Goal: Task Accomplishment & Management: Use online tool/utility

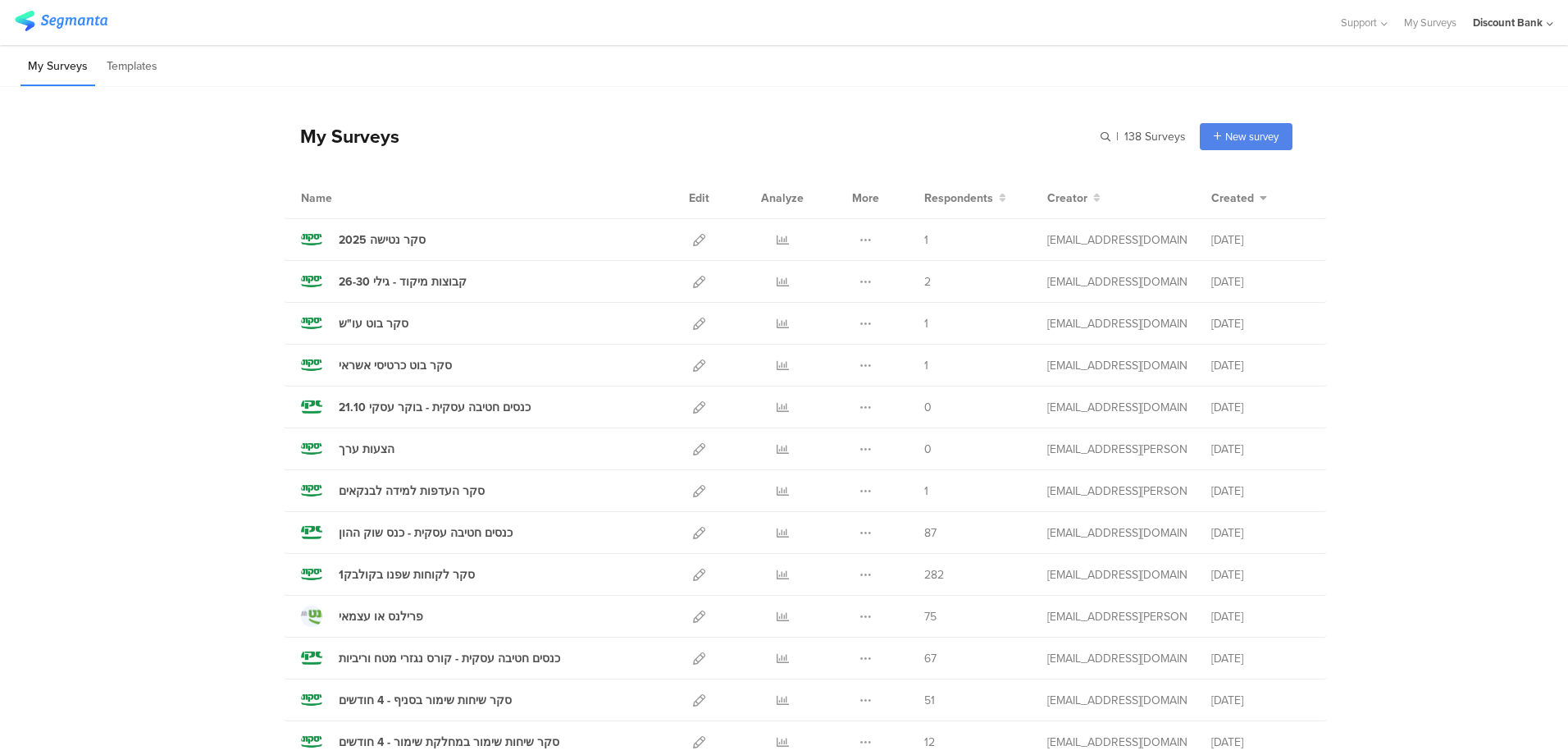
click at [693, 243] on icon at bounding box center [699, 240] width 12 height 12
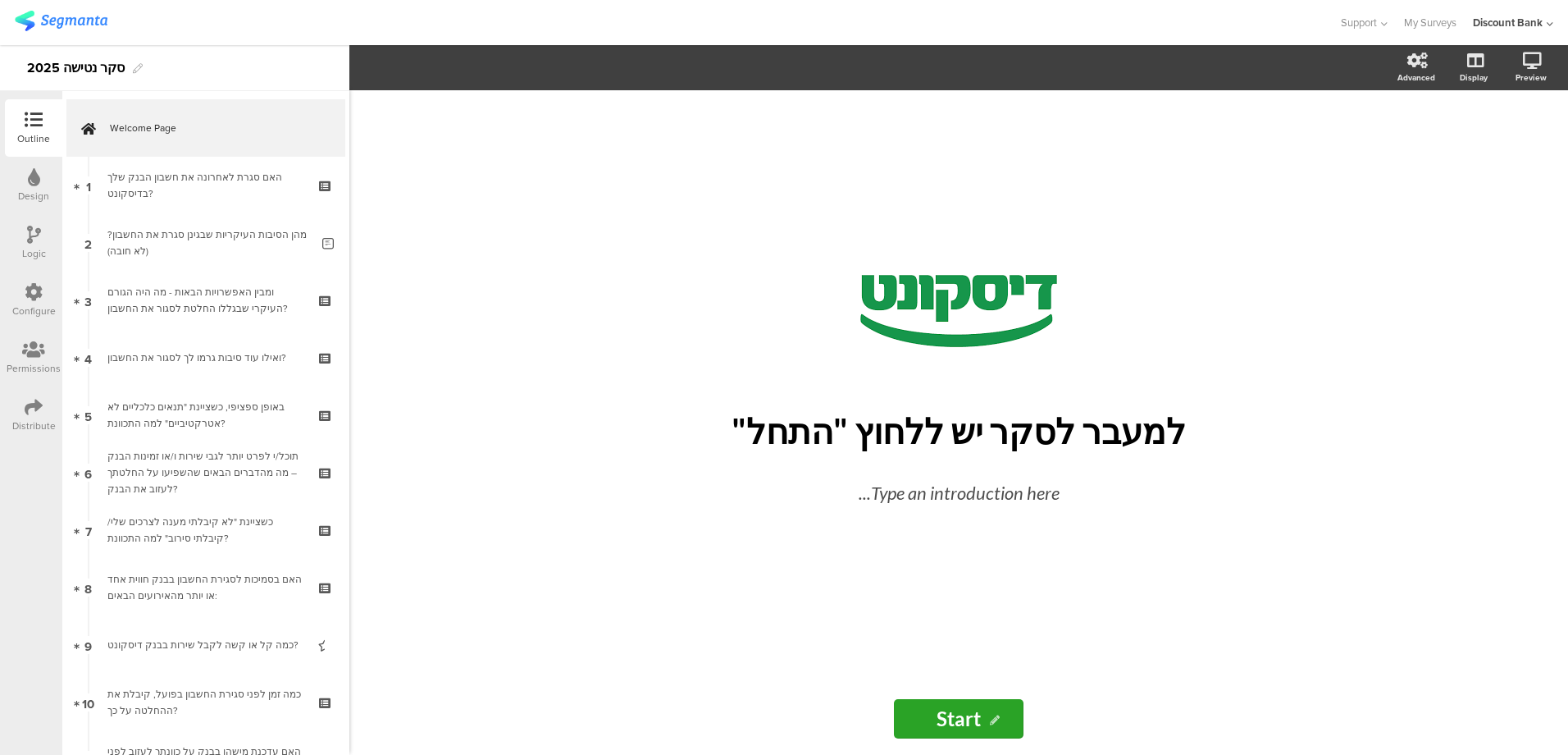
click at [207, 240] on div "מהן הסיבות העיקריות שבגינן סגרת את החשבון?(לא חובה)" at bounding box center [209, 243] width 203 height 33
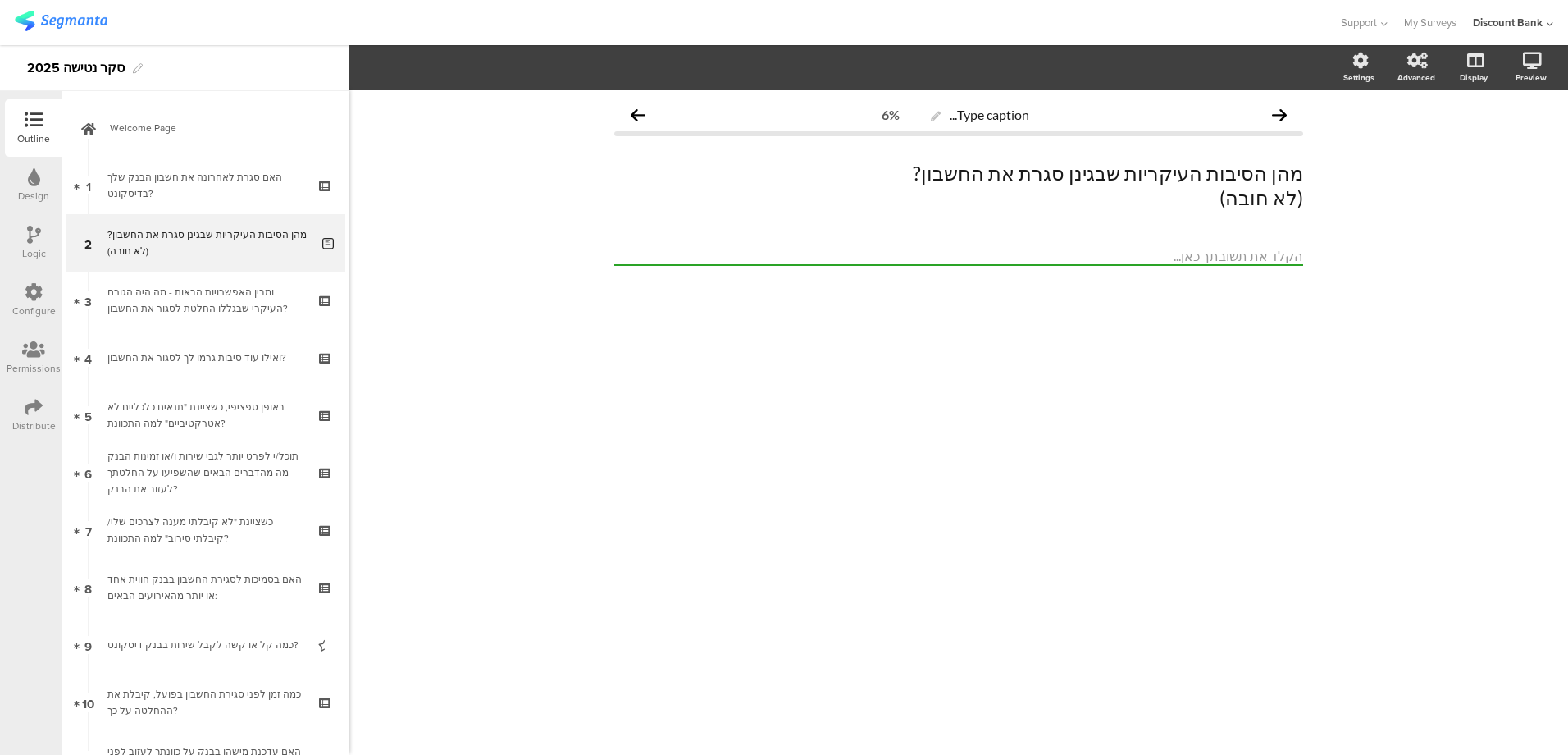
click at [200, 288] on div "ומבין האפשרויות הבאות - מה היה הגורם העיקרי שבגללו החלטת לסגור את החשבון?" at bounding box center [205, 299] width 196 height 33
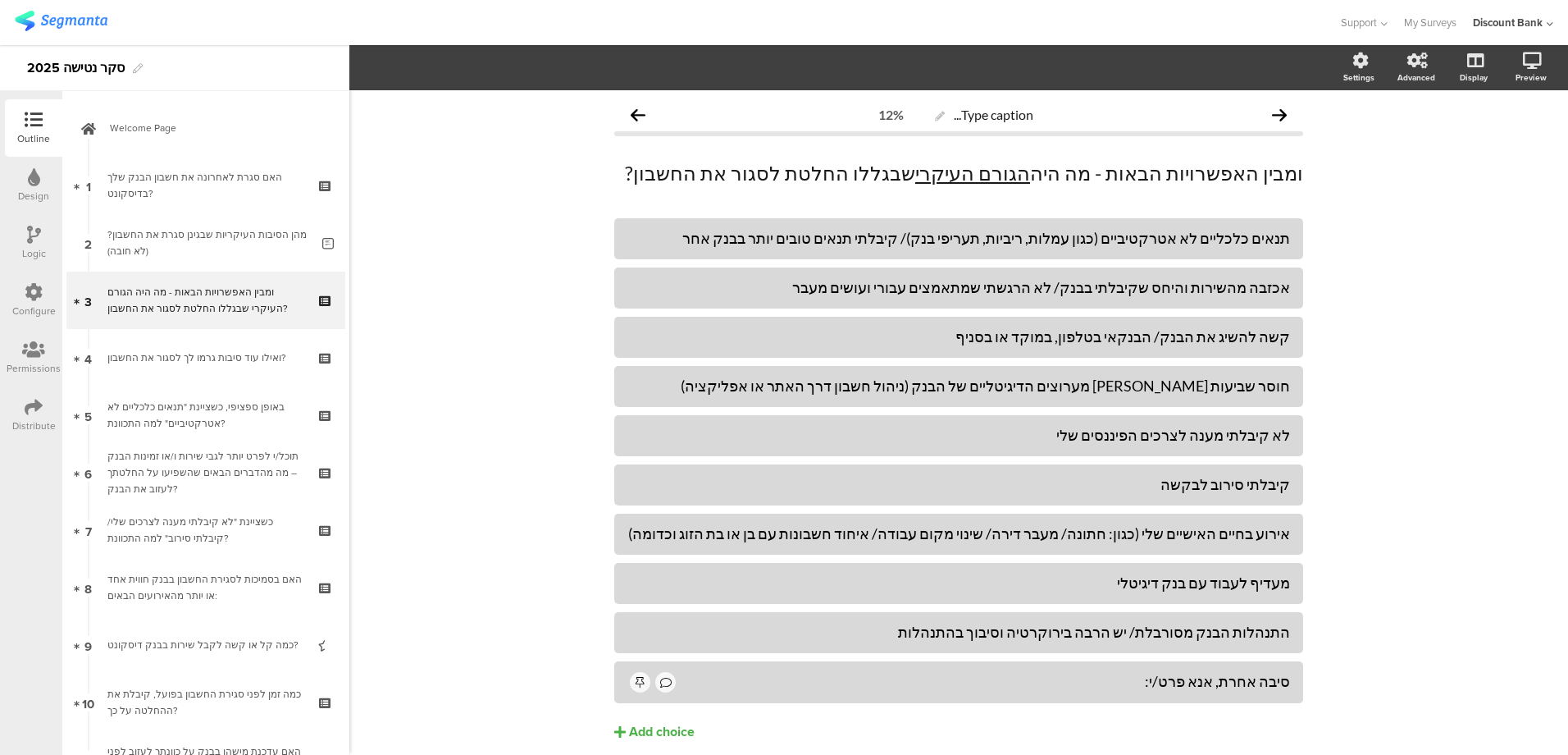
click at [196, 397] on link "5 באופן ספציפי, כשציינת "תנאים כלכליים לא אטרקטיביים" למה התכוונת?" at bounding box center [205, 416] width 279 height 58
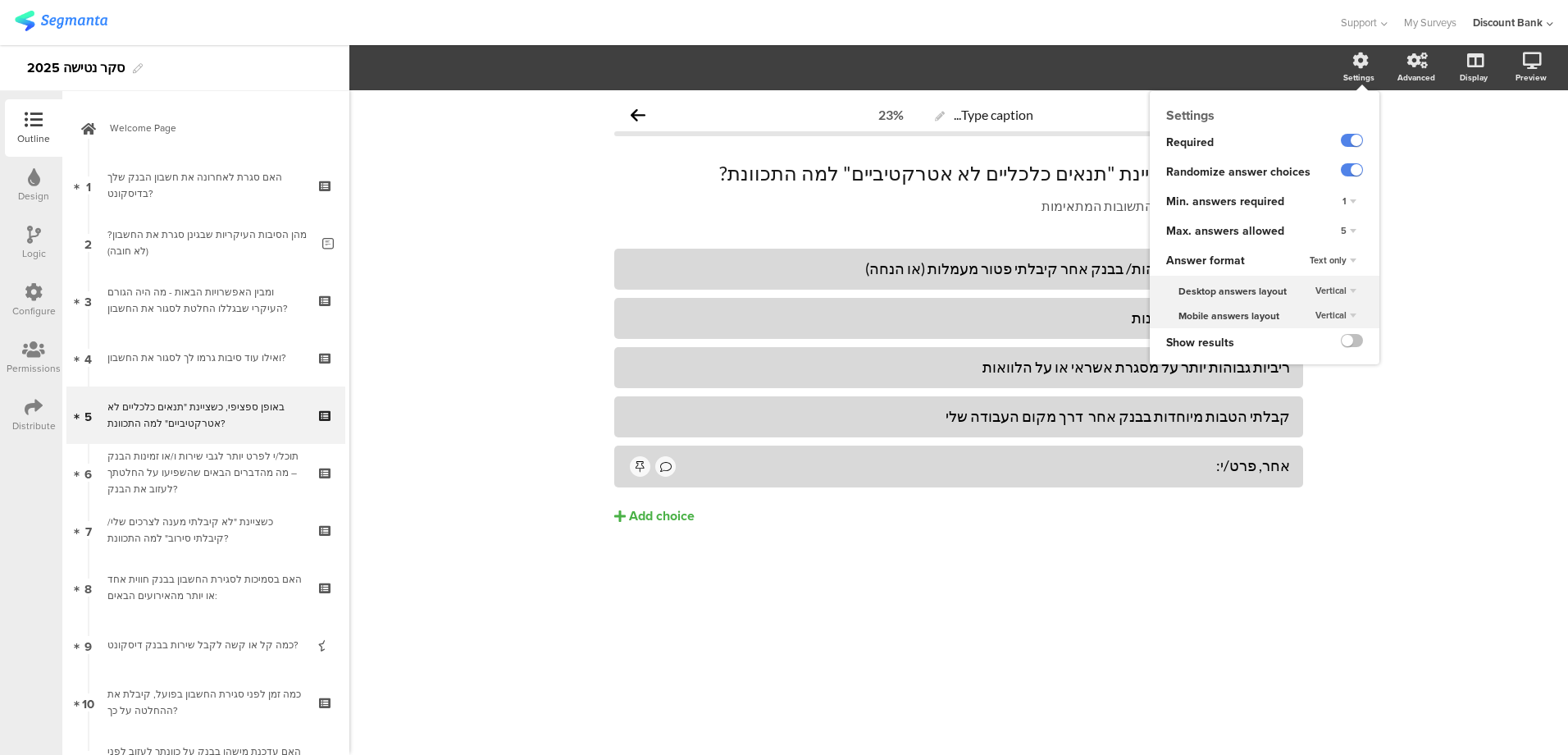
click at [1365, 67] on icon at bounding box center [1361, 60] width 17 height 17
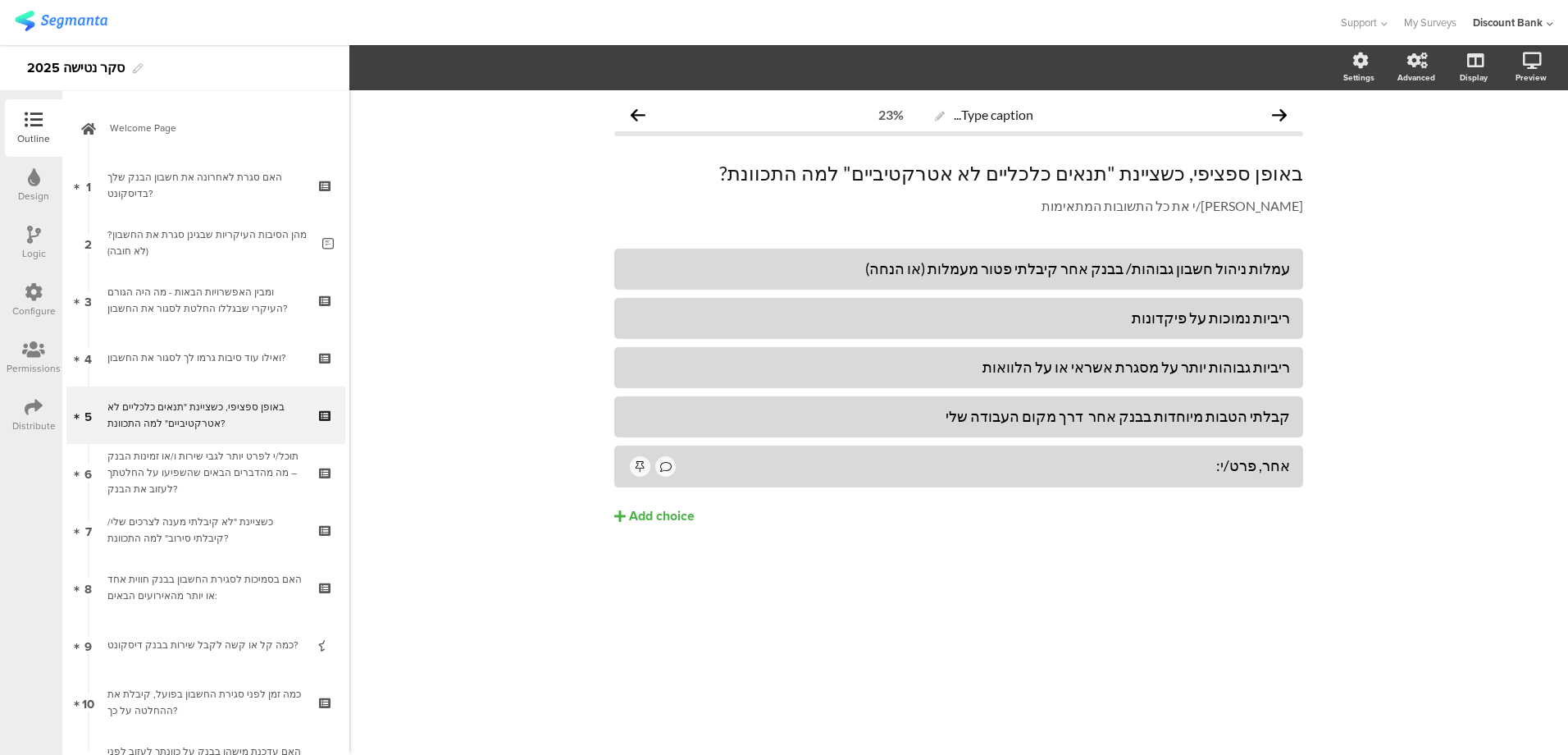
click at [1072, 425] on div "קבלתי הטבות מיוחדות בבנק אחר דרך מקום העבודה שלי" at bounding box center [958, 417] width 663 height 19
click at [649, 517] on div "Add choice" at bounding box center [662, 516] width 66 height 18
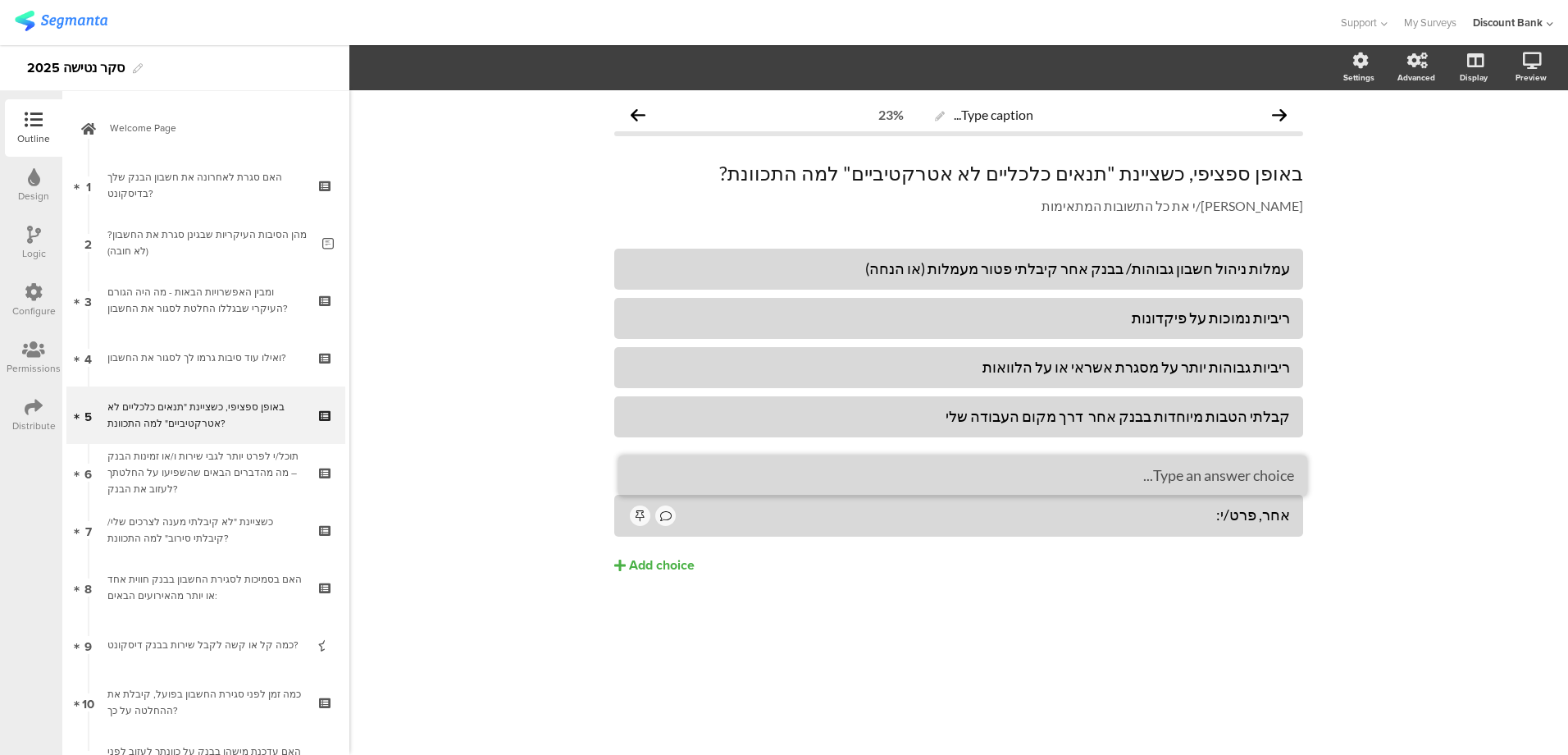
drag, startPoint x: 1274, startPoint y: 493, endPoint x: 1279, endPoint y: 452, distance: 41.3
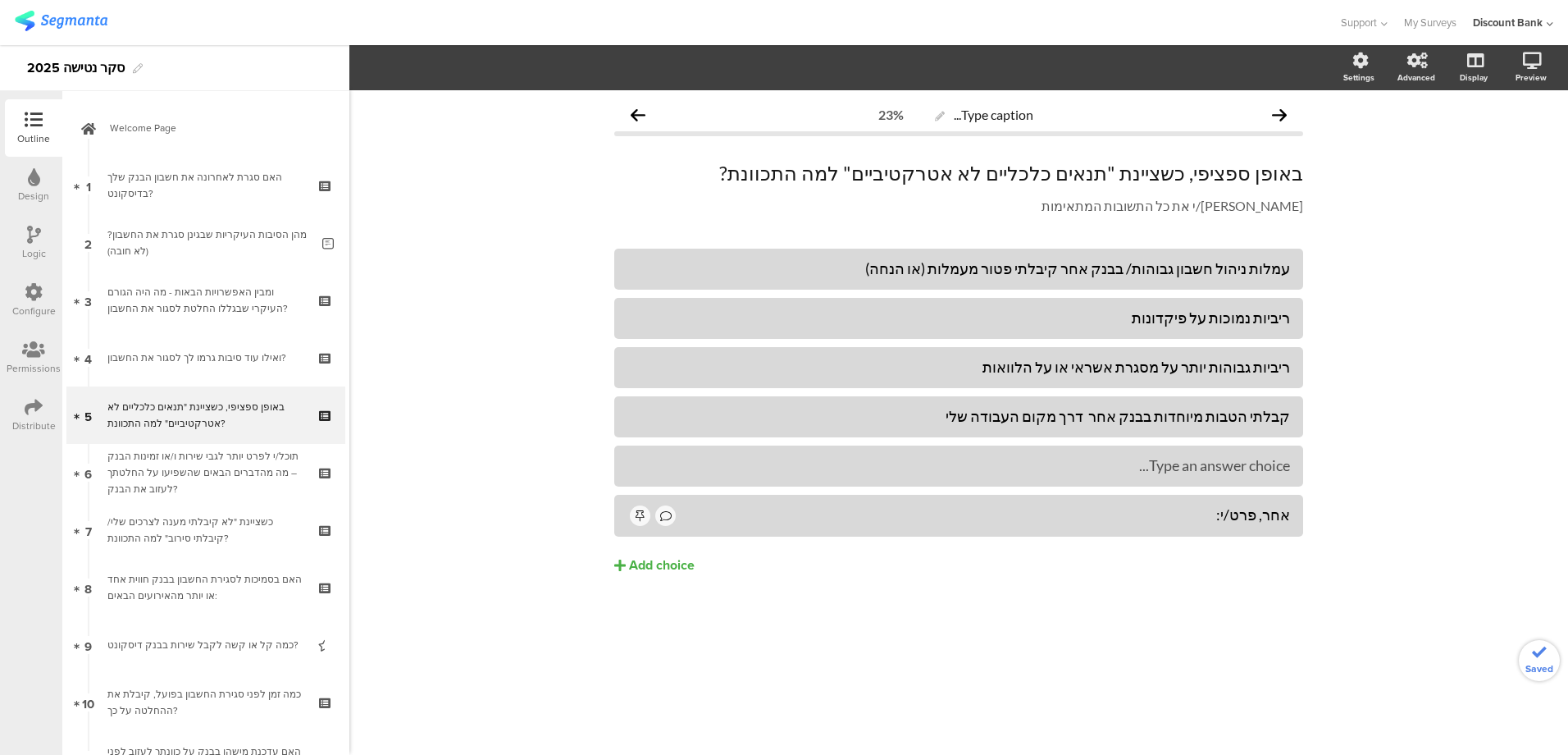
click at [1282, 416] on div "קבלתי הטבות מיוחדות בבנק אחר דרך מקום העבודה שלי" at bounding box center [958, 417] width 663 height 19
click at [1118, 457] on div "תנאי משכנתה טובים יותר בבנק אחר" at bounding box center [958, 466] width 663 height 19
click at [233, 318] on link "3 ומבין האפשרויות הבאות - מה היה הגורם העיקרי שבגללו החלטת לסגור את החשבון?" at bounding box center [205, 300] width 279 height 58
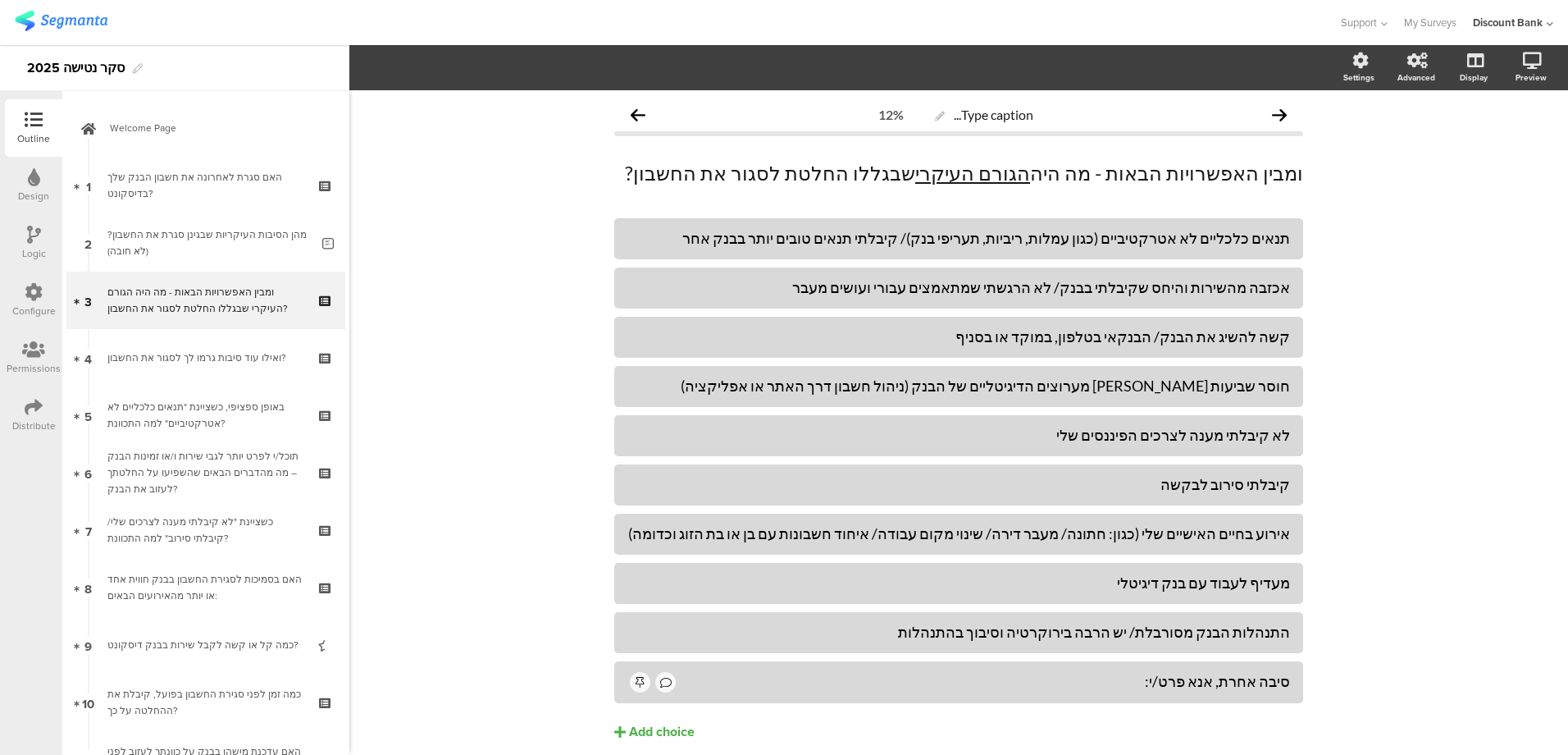
click at [1171, 335] on div "קשה להשיג את הבנק/ הבנקאי בטלפון, במוקד או בסניף" at bounding box center [958, 337] width 663 height 19
click at [639, 727] on div "Add choice" at bounding box center [662, 732] width 66 height 18
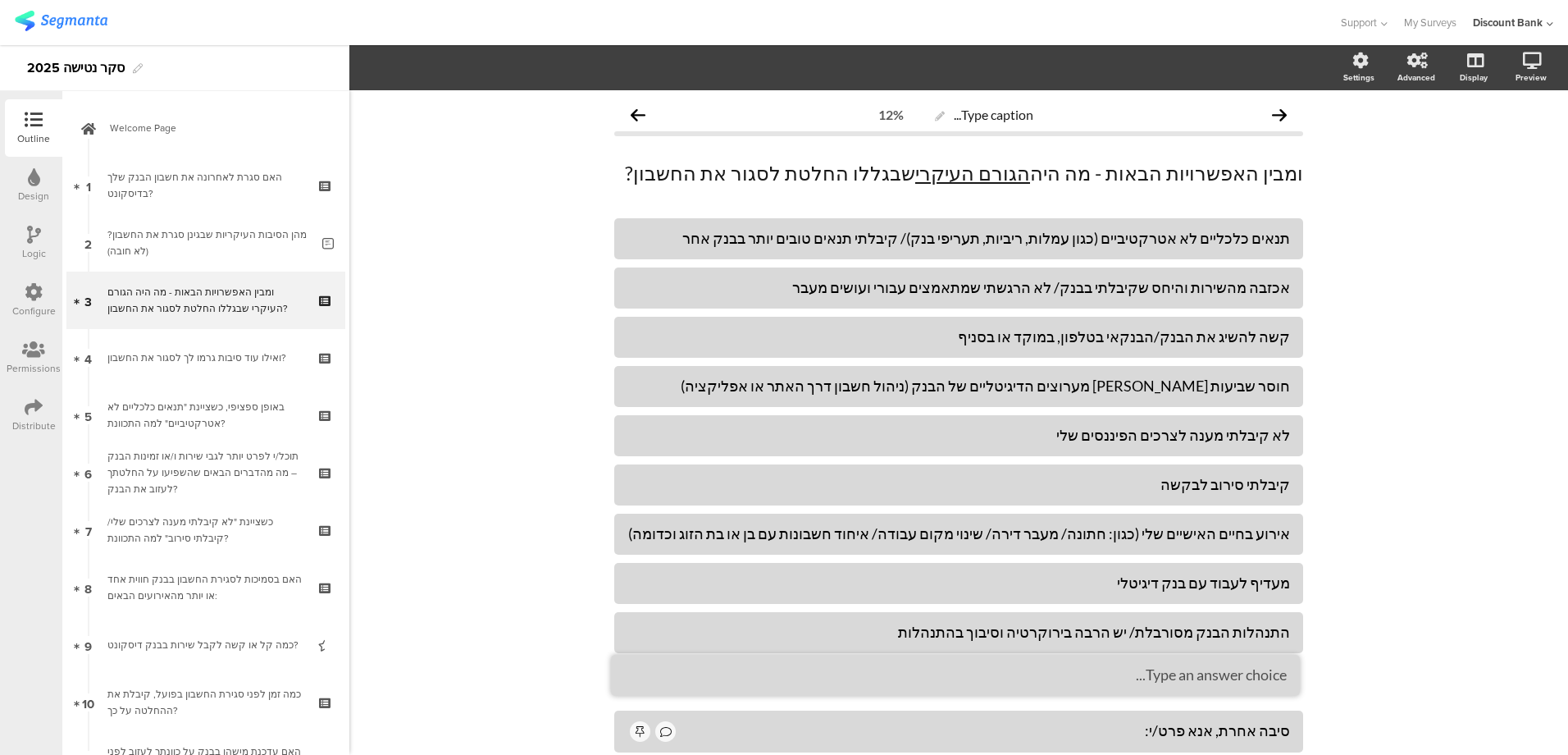
drag, startPoint x: 1270, startPoint y: 713, endPoint x: 1267, endPoint y: 656, distance: 57.1
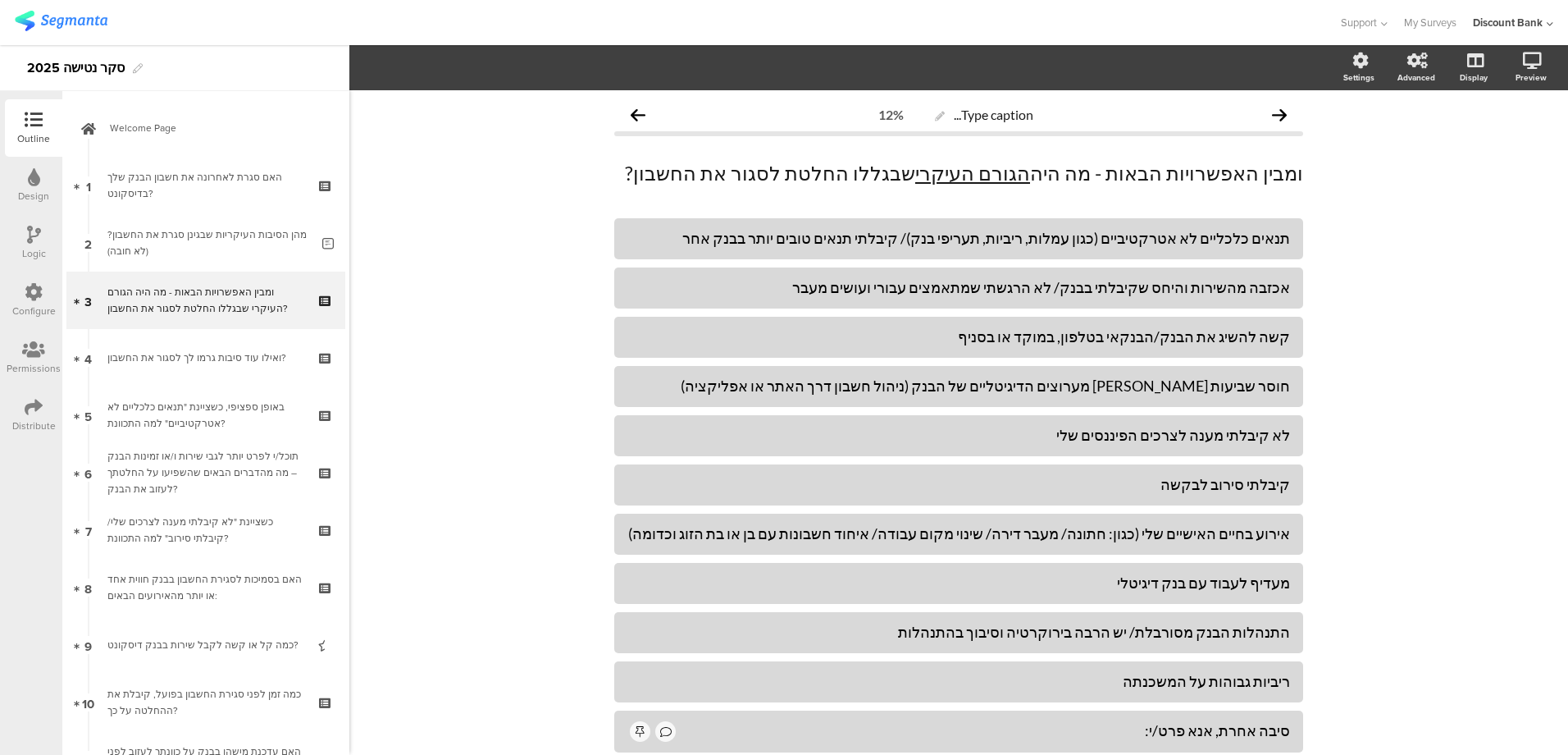
click at [1256, 682] on div "ריביות גבוהות על המשכנתה" at bounding box center [958, 682] width 663 height 19
click at [1301, 659] on icon at bounding box center [1304, 661] width 9 height 10
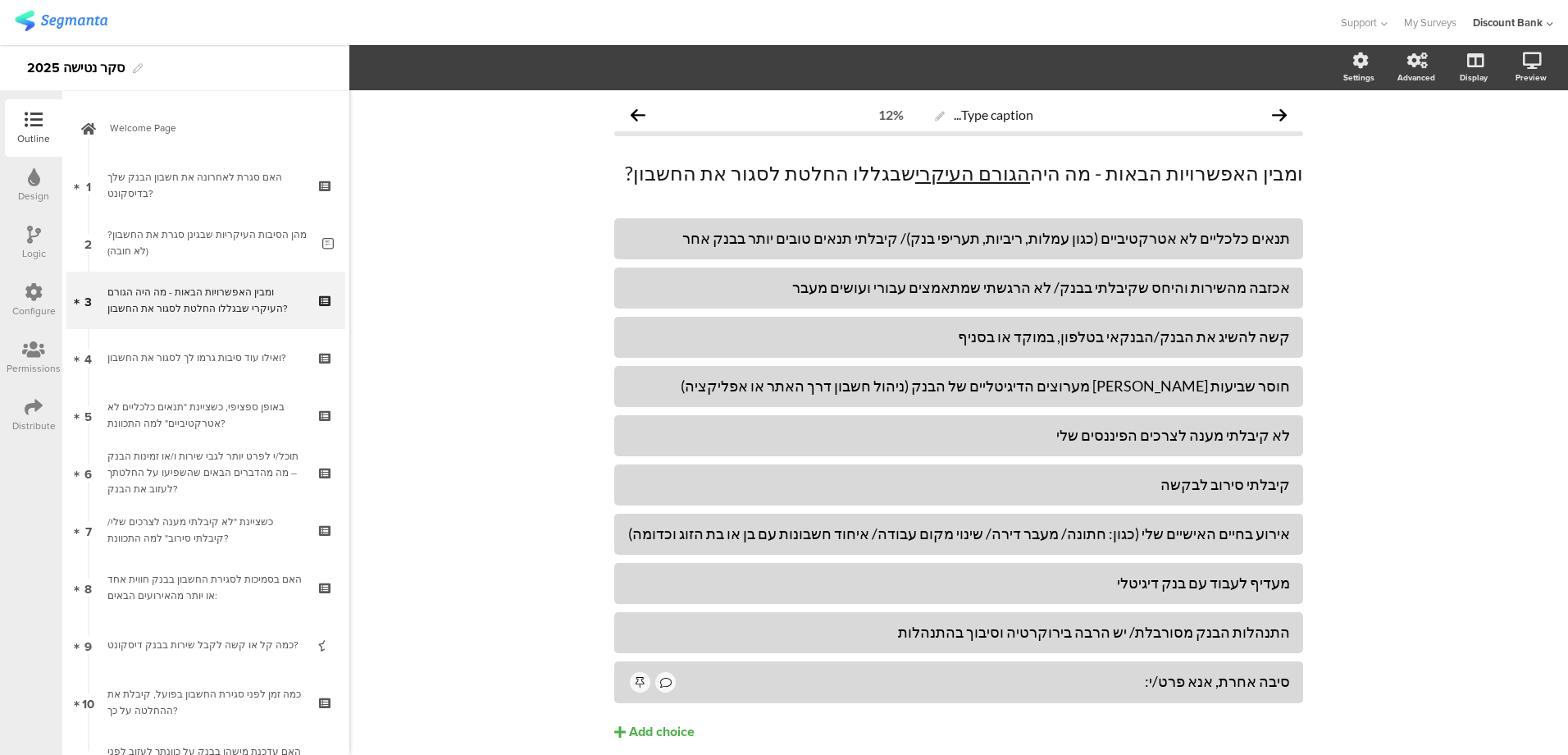
click at [243, 421] on div "באופן ספציפי, כשציינת "תנאים כלכליים לא אטרקטיביים" למה התכוונת?" at bounding box center [205, 415] width 196 height 33
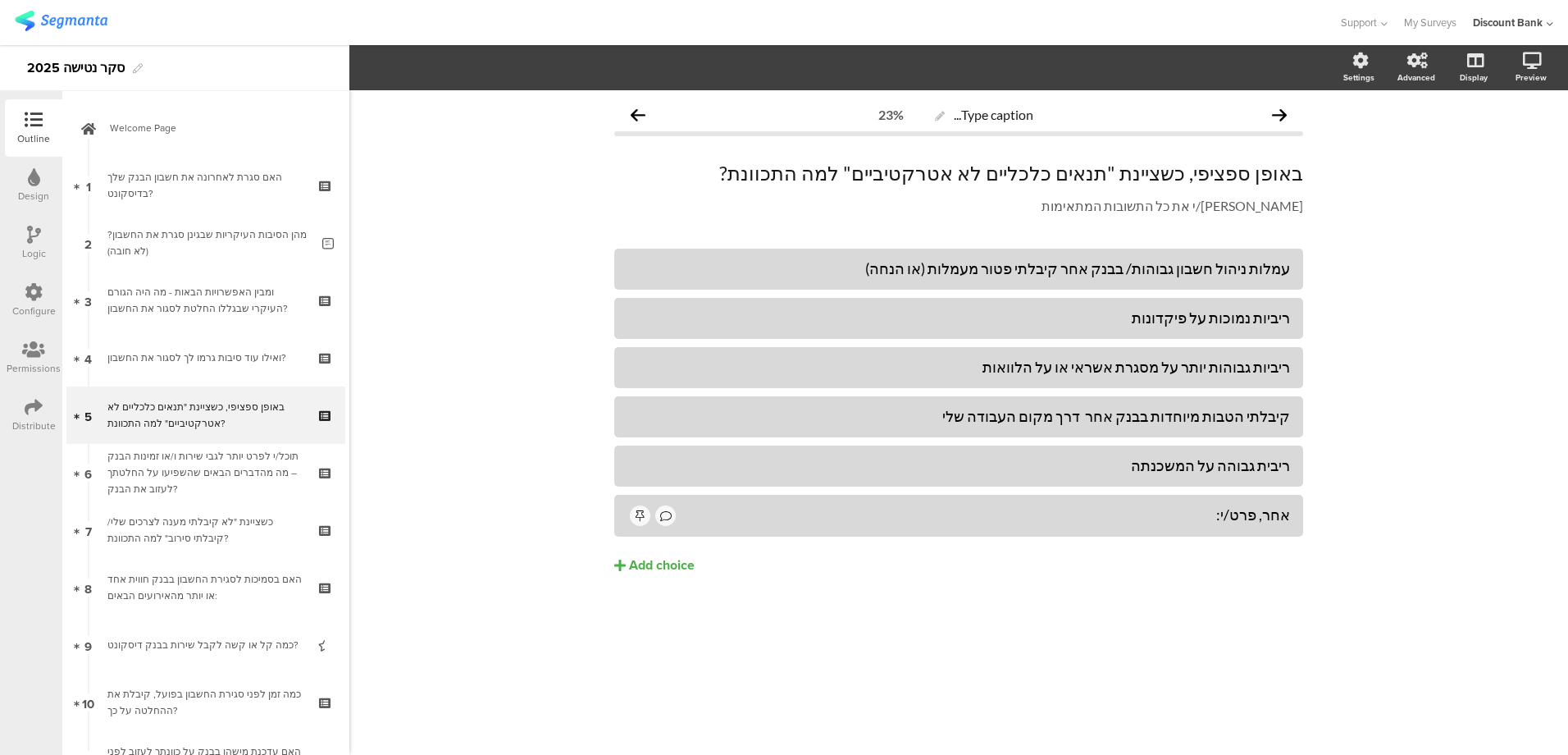
scroll to position [82, 0]
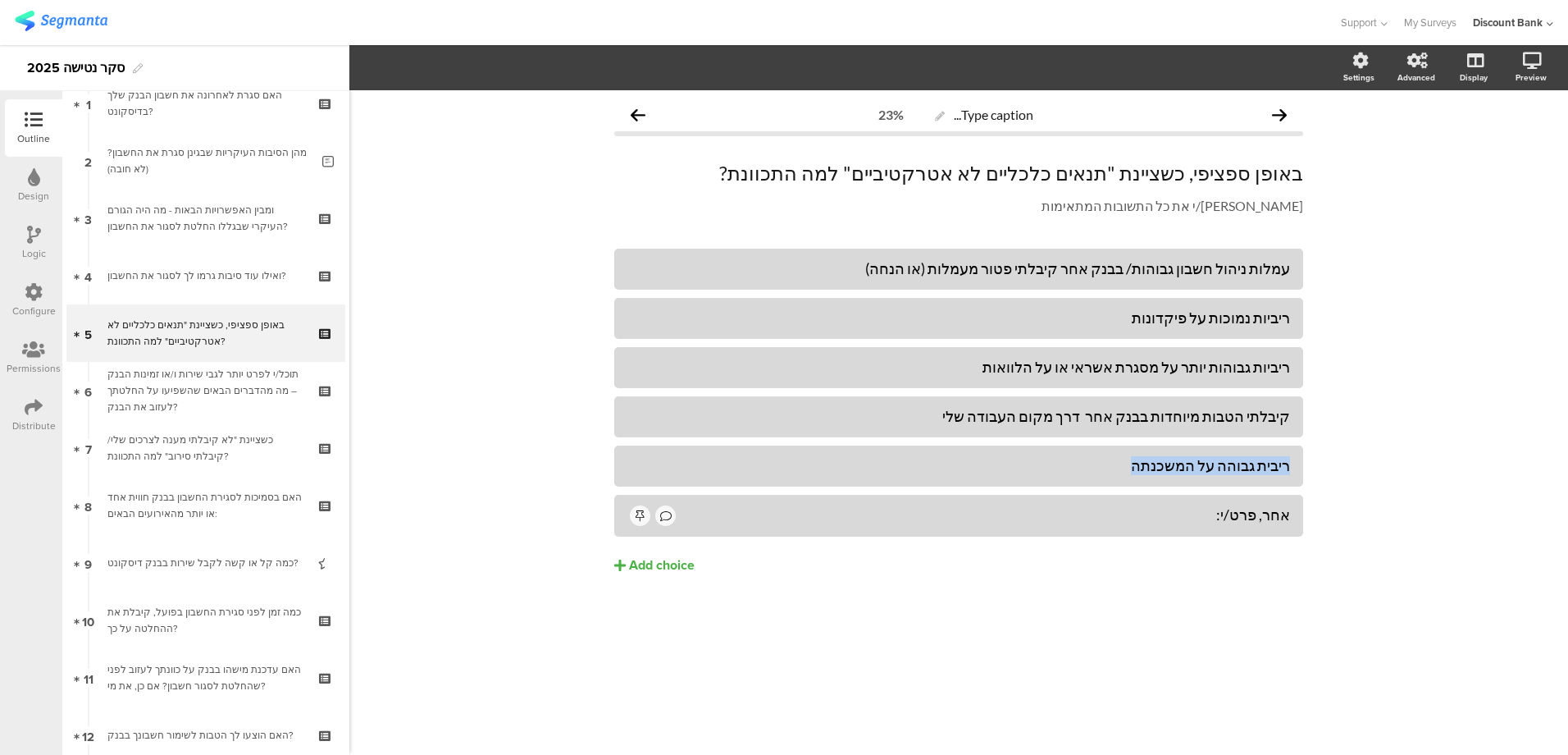
drag, startPoint x: 1145, startPoint y: 466, endPoint x: 1311, endPoint y: 470, distance: 166.0
click at [1311, 470] on div "Type caption... 23% באופן ספציפי, כשציינת "תנאים כלכליים לא אטרקטיביים" למה התכ…" at bounding box center [958, 371] width 722 height 562
click at [1243, 473] on div "ריבית גבוהה על המשכנתה" at bounding box center [958, 466] width 663 height 19
drag, startPoint x: 1179, startPoint y: 367, endPoint x: 1358, endPoint y: 374, distance: 179.1
click at [1358, 374] on div "Type caption... 23% באופן ספציפי, כשציינת "תנאים כלכליים לא אטרקטיביים" למה התכ…" at bounding box center [958, 422] width 1219 height 665
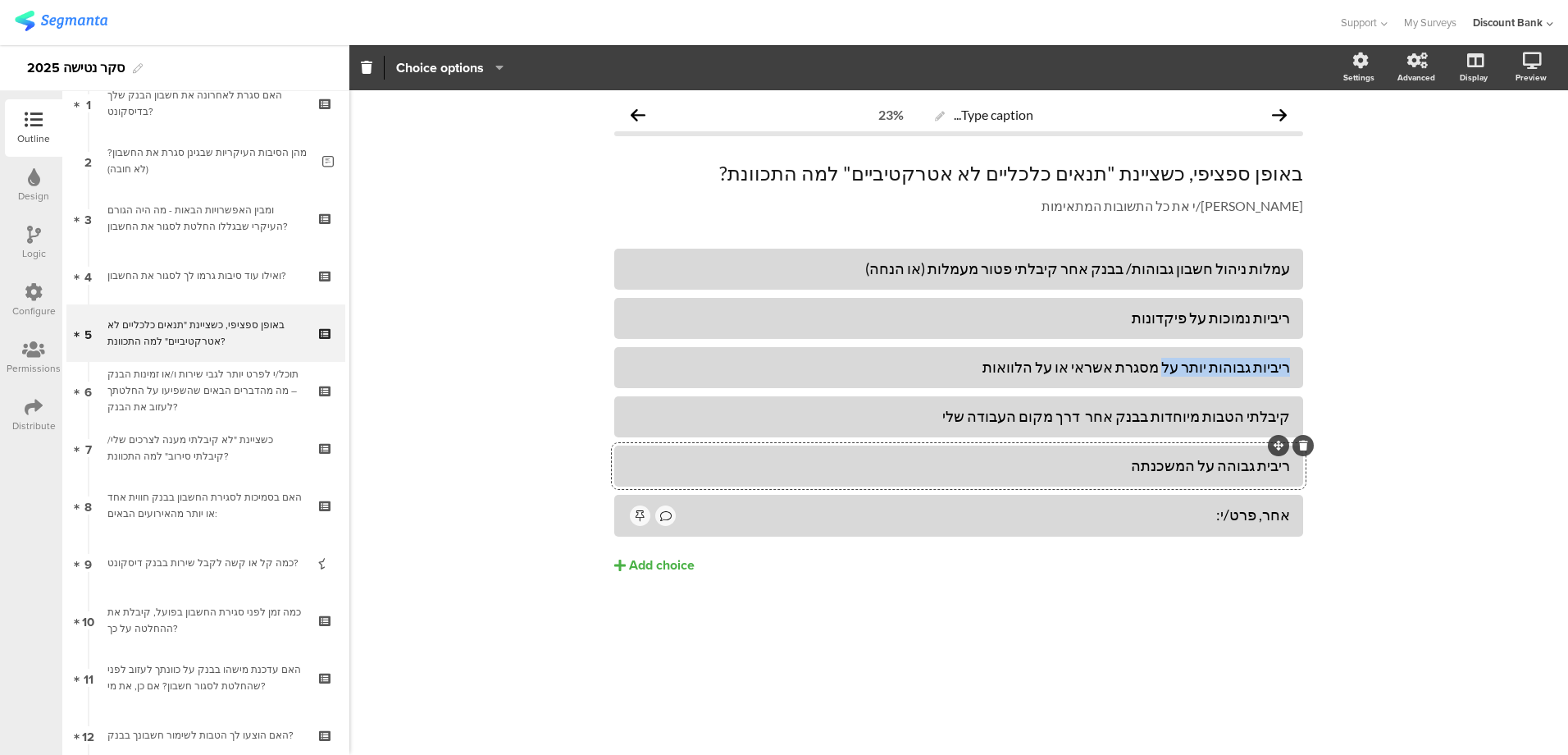
copy div "ריביות גבוהות יותר על"
click at [1224, 472] on div "ריבית גבוהה על המשכנתה" at bounding box center [958, 466] width 663 height 19
drag, startPoint x: 1274, startPoint y: 467, endPoint x: 1374, endPoint y: 475, distance: 100.3
click at [1374, 475] on div "Type caption... 23% באופן ספציפי, כשציינת "תנאים כלכליים לא אטרקטיביים" למה התכ…" at bounding box center [958, 422] width 1219 height 665
paste div
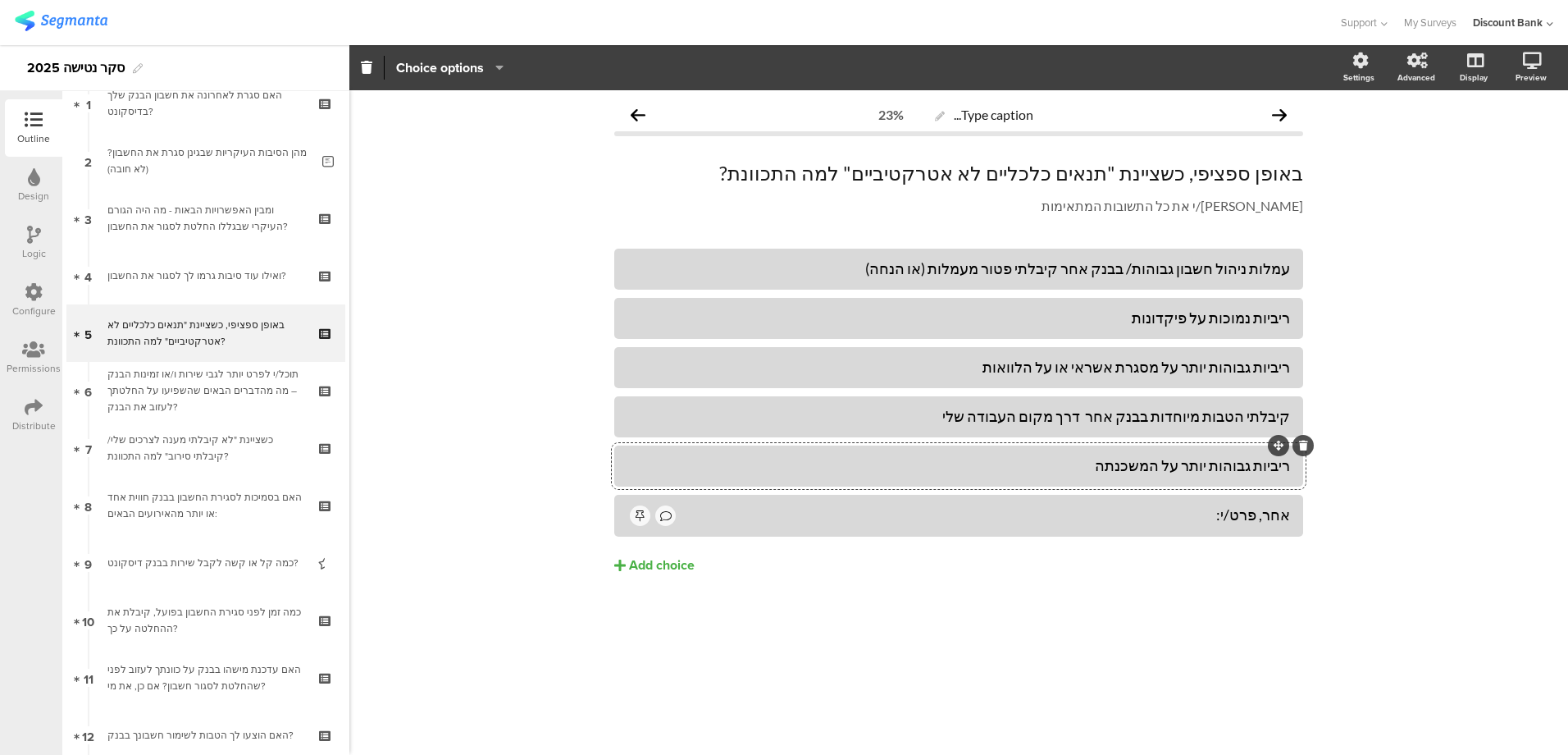
drag, startPoint x: 1134, startPoint y: 476, endPoint x: 1425, endPoint y: 491, distance: 291.4
click at [1425, 491] on div "Type caption... 23% באופן ספציפי, כשציינת "תנאים כלכליים לא אטרקטיביים" למה התכ…" at bounding box center [958, 422] width 1219 height 665
click at [1252, 473] on div "ריביות גבוהות יותר על המשכנתה" at bounding box center [958, 466] width 663 height 19
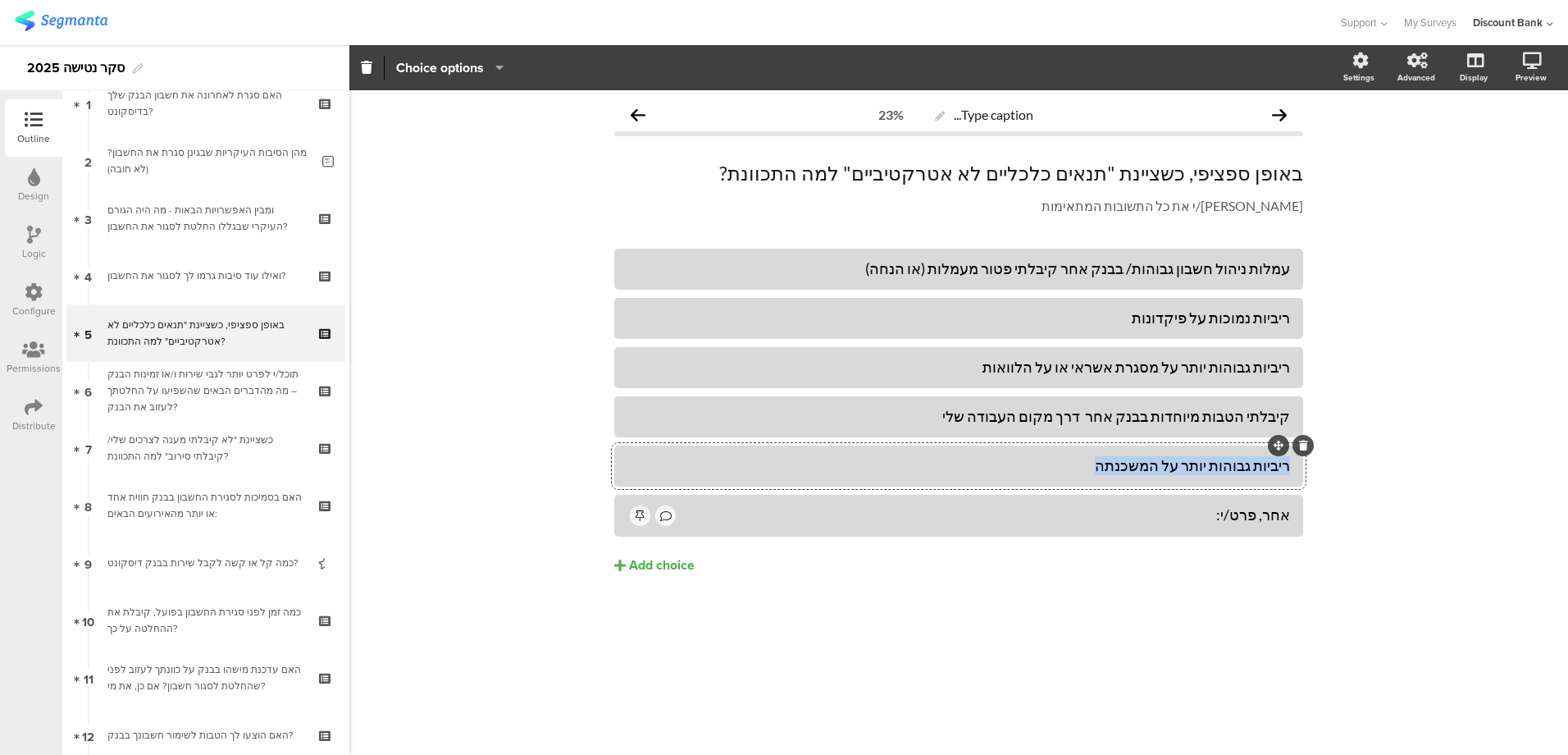
copy div "ריביות גבוהות יותר על המשכנתה"
click at [215, 521] on div "האם בסמיכות לסגירת החשבון בבנק חווית אחד או יותר מהאירועים הבאים:" at bounding box center [205, 505] width 196 height 33
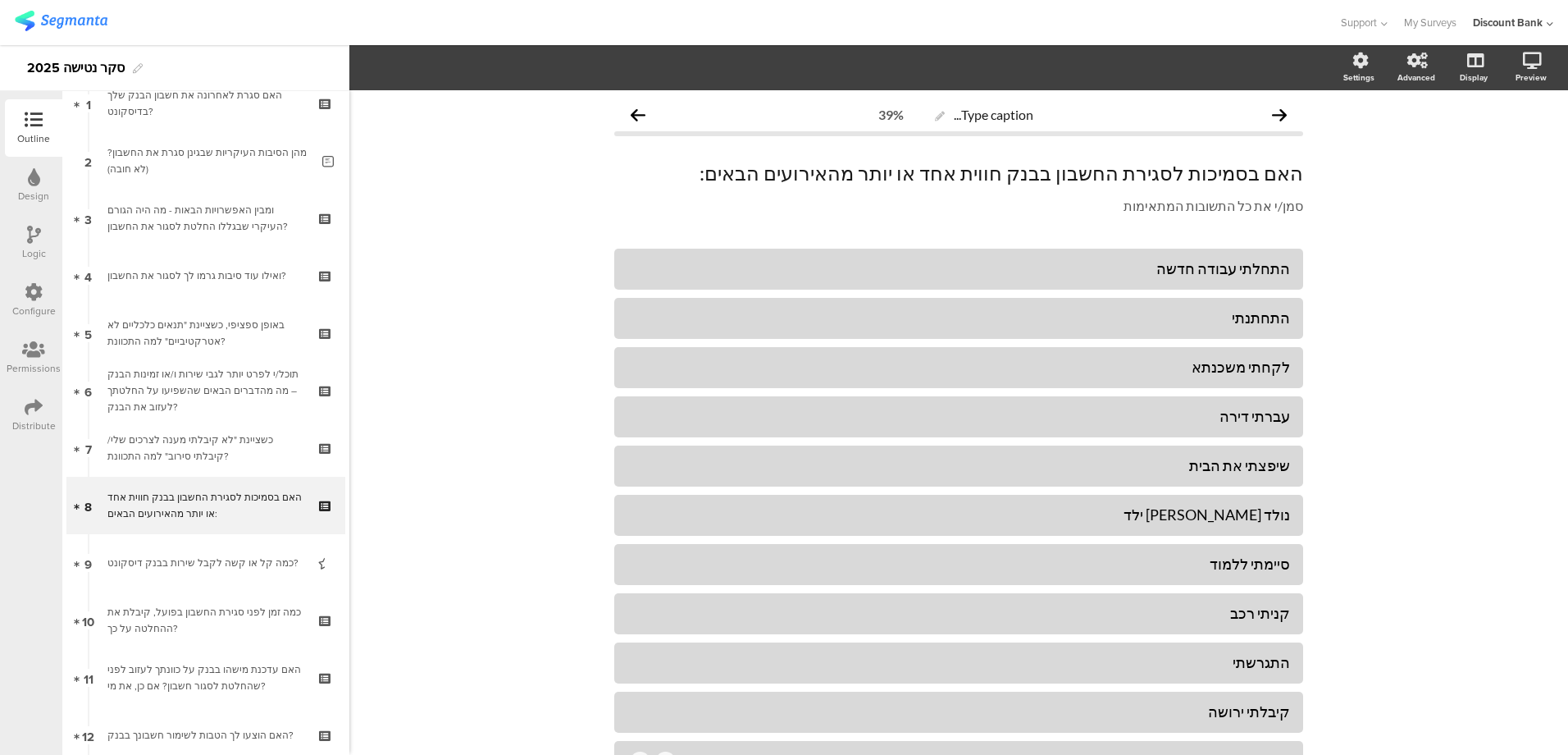
click at [1184, 365] on div "לקחתי משכנתא" at bounding box center [958, 367] width 663 height 19
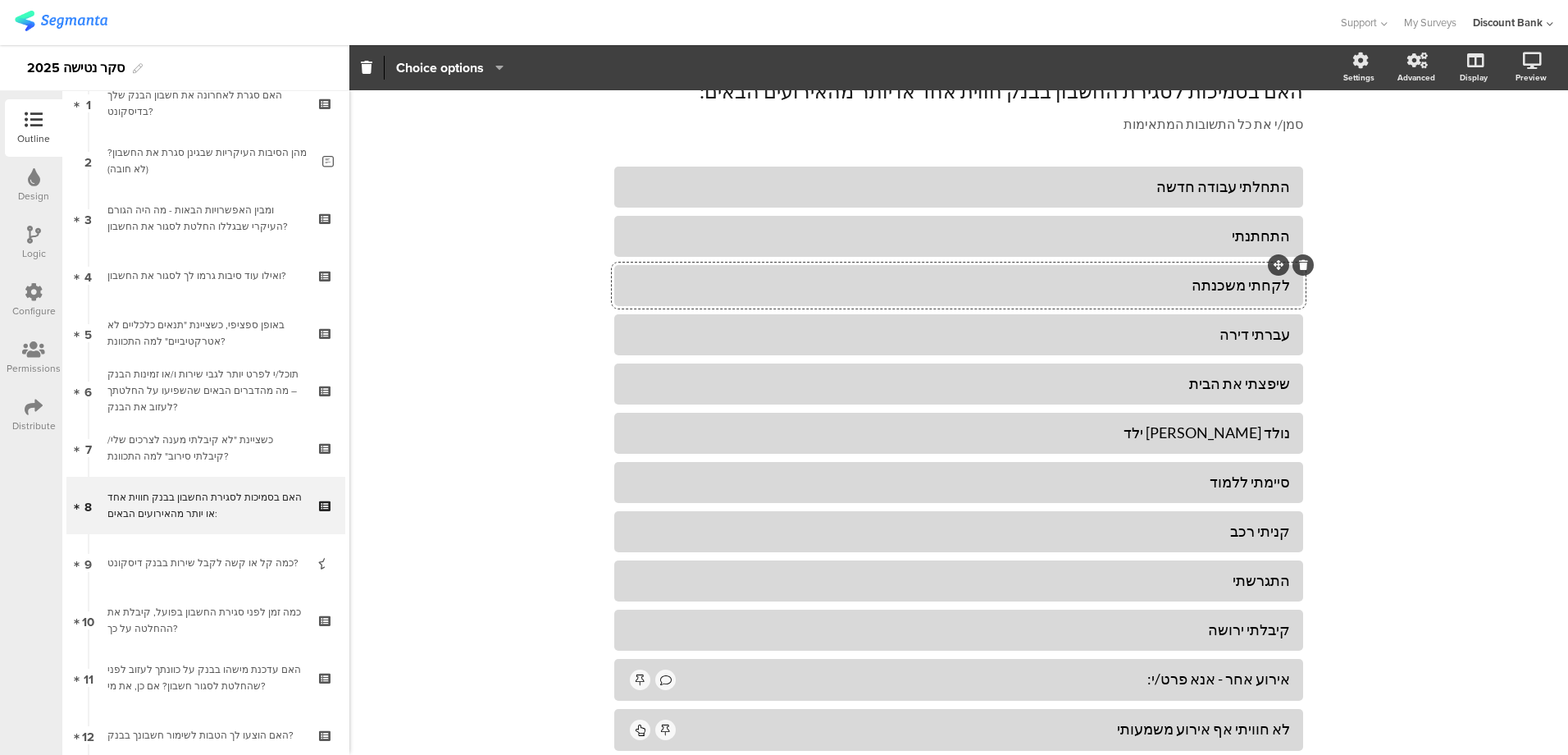
scroll to position [165, 0]
